Goal: Information Seeking & Learning: Learn about a topic

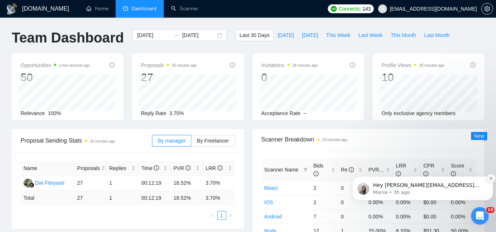
click at [489, 179] on icon "Dismiss notification" at bounding box center [491, 179] width 4 height 4
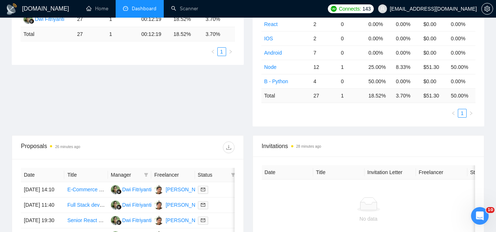
scroll to position [220, 0]
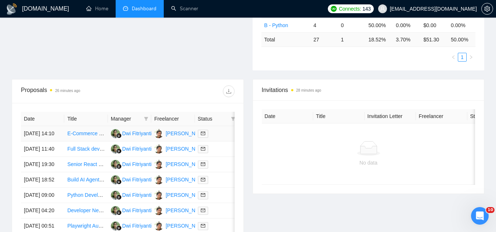
click at [86, 142] on td "E-Commerce Website & Mobile App Developer for Perfume Retail Store" at bounding box center [85, 133] width 43 height 15
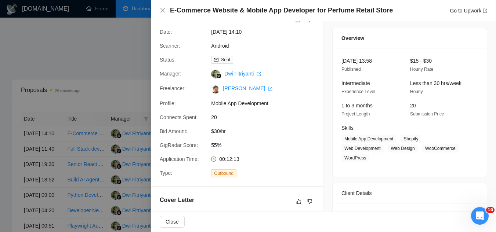
scroll to position [0, 0]
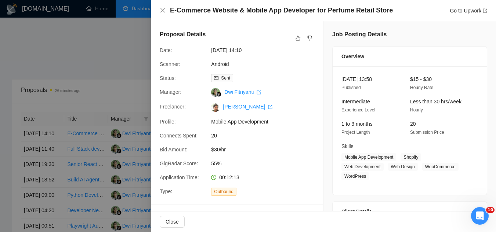
click at [87, 82] on div at bounding box center [248, 116] width 496 height 232
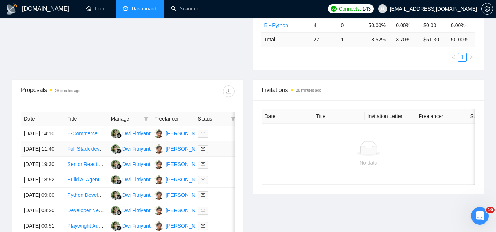
click at [89, 157] on td "Full Stack developer for Saas" at bounding box center [85, 149] width 43 height 15
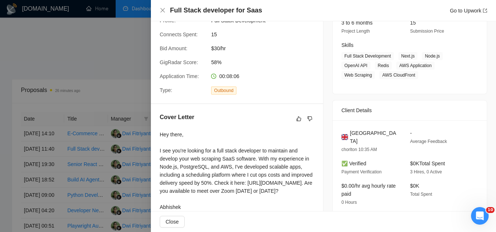
scroll to position [110, 0]
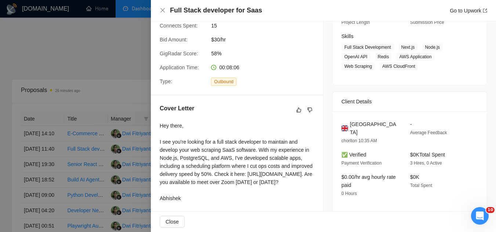
click at [84, 80] on div at bounding box center [248, 116] width 496 height 232
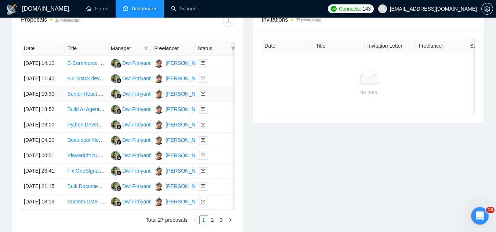
scroll to position [294, 0]
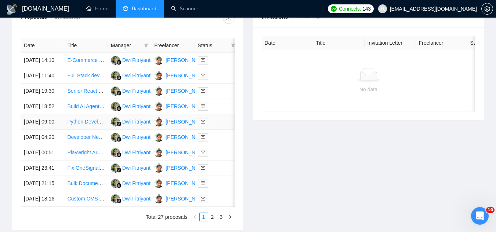
click at [100, 130] on td "Python Developer for API Integration & Performance Optimization (Concurrency)" at bounding box center [85, 122] width 43 height 15
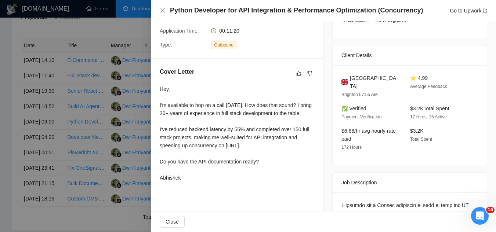
scroll to position [184, 0]
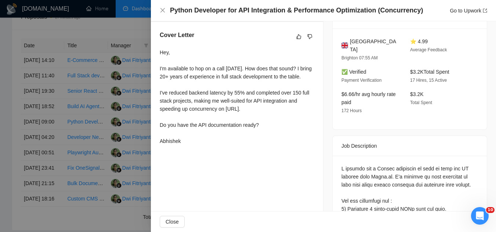
click at [98, 65] on div at bounding box center [248, 116] width 496 height 232
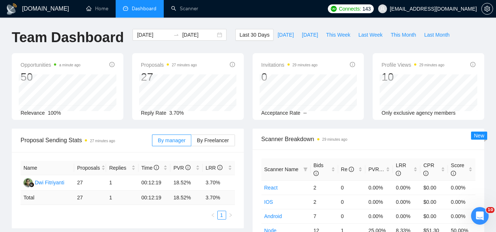
scroll to position [0, 0]
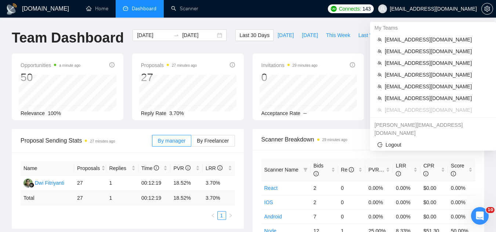
click at [434, 15] on span "[EMAIL_ADDRESS][DOMAIN_NAME]" at bounding box center [428, 8] width 108 height 23
click at [423, 39] on span "[EMAIL_ADDRESS][DOMAIN_NAME]" at bounding box center [437, 40] width 104 height 8
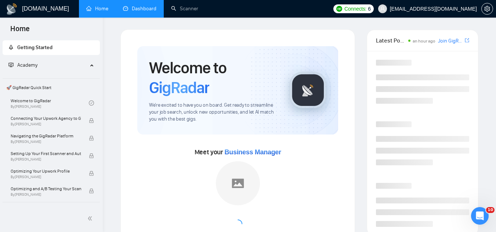
click at [145, 8] on link "Dashboard" at bounding box center [139, 9] width 33 height 6
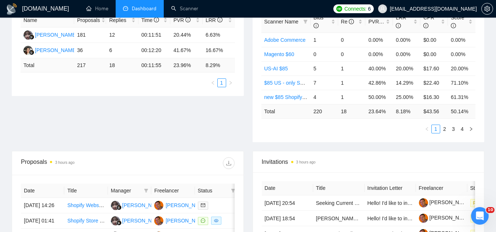
scroll to position [220, 0]
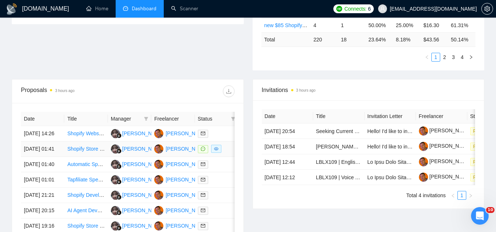
click at [95, 157] on td "Shopify Store Setup for Spa Services and Products" at bounding box center [85, 149] width 43 height 15
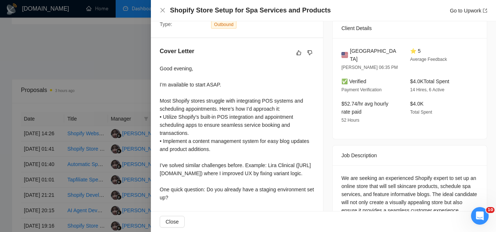
scroll to position [0, 0]
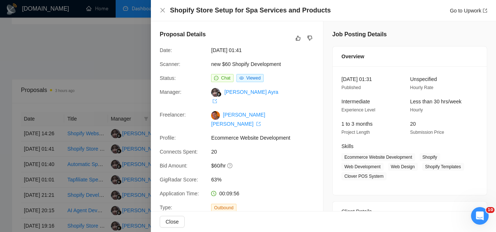
click at [130, 66] on div at bounding box center [248, 116] width 496 height 232
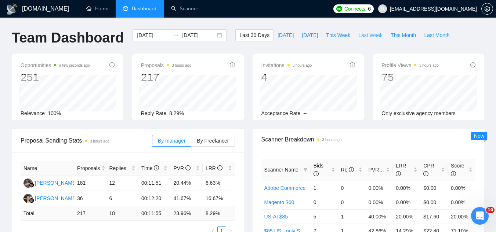
click at [363, 38] on span "Last Week" at bounding box center [370, 35] width 24 height 8
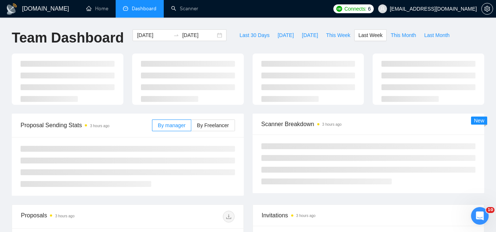
type input "[DATE]"
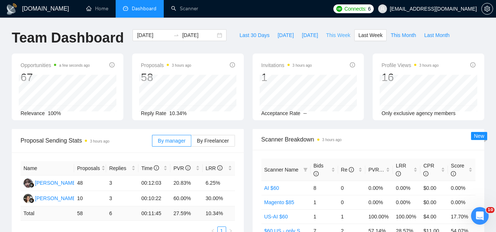
click at [327, 33] on span "This Week" at bounding box center [338, 35] width 24 height 8
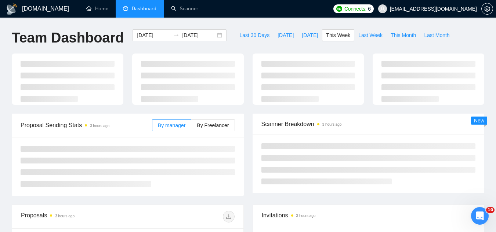
type input "[DATE]"
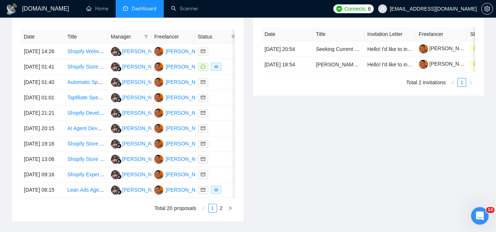
scroll to position [286, 0]
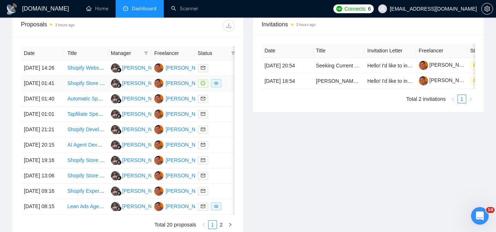
click at [91, 91] on td "Shopify Store Setup for Spa Services and Products" at bounding box center [85, 83] width 43 height 15
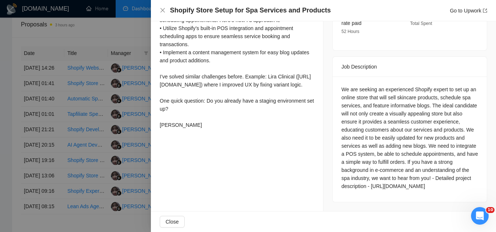
scroll to position [278, 0]
click at [80, 34] on div at bounding box center [248, 116] width 496 height 232
